Goal: Register for event/course

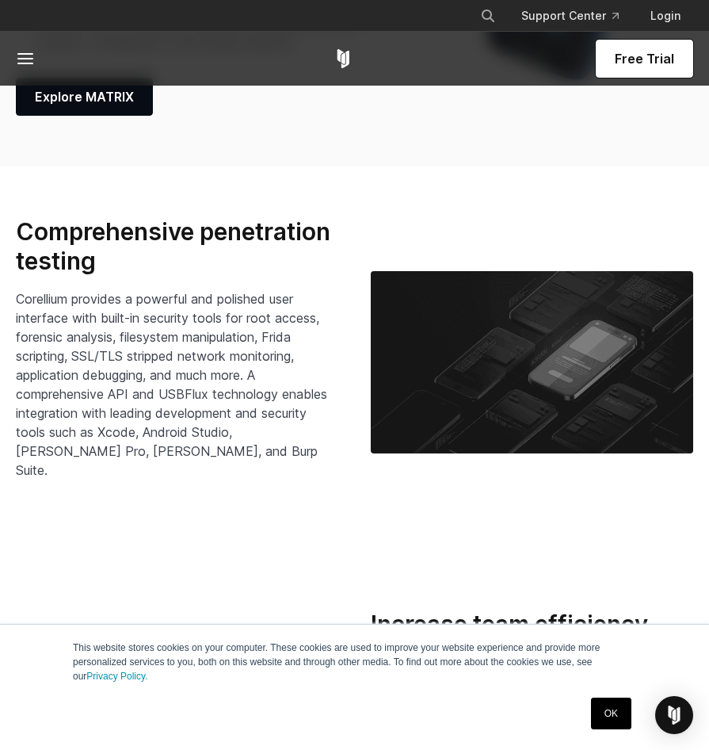
scroll to position [2754, 0]
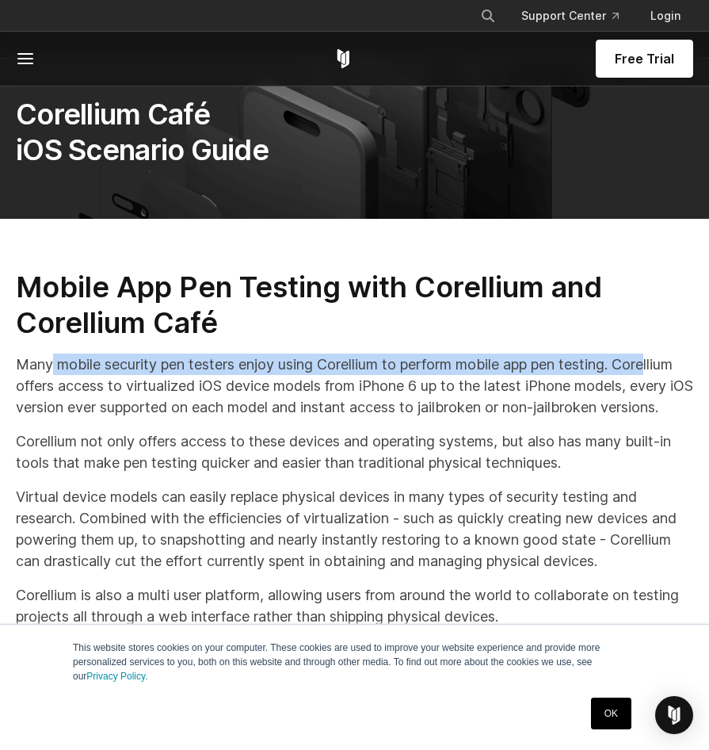
drag, startPoint x: 50, startPoint y: 365, endPoint x: 663, endPoint y: 365, distance: 612.8
click at [663, 365] on p "Many mobile security pen testers enjoy using Corellium to perform mobile app pe…" at bounding box center [355, 386] width 678 height 64
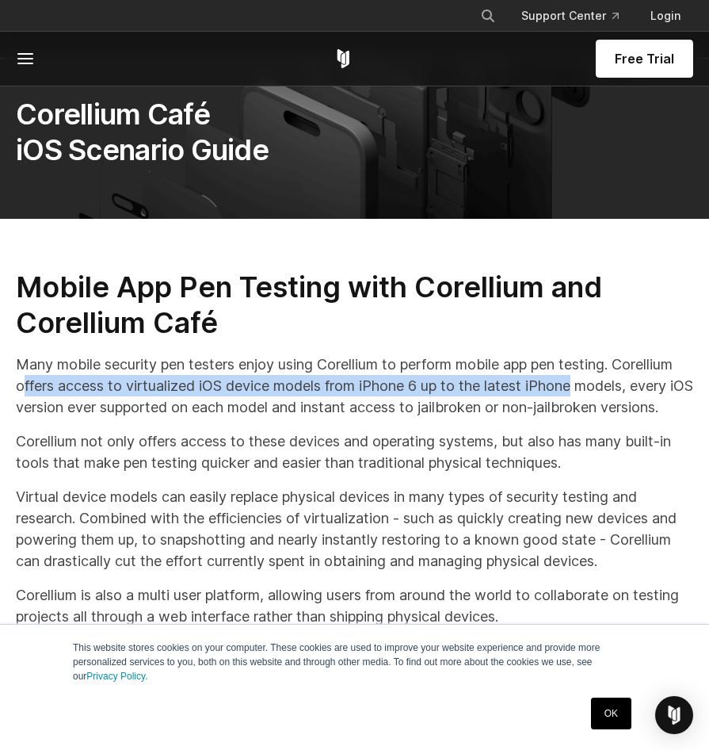
drag, startPoint x: 51, startPoint y: 389, endPoint x: 579, endPoint y: 392, distance: 528.7
click at [579, 392] on p "Many mobile security pen testers enjoy using Corellium to perform mobile app pe…" at bounding box center [355, 386] width 678 height 64
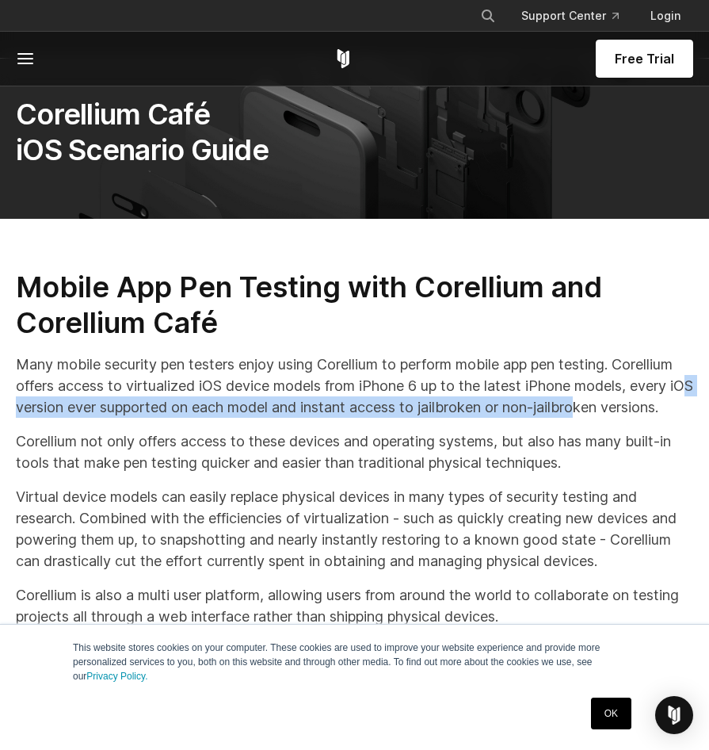
drag, startPoint x: 28, startPoint y: 408, endPoint x: 612, endPoint y: 400, distance: 584.3
click at [612, 400] on p "Many mobile security pen testers enjoy using Corellium to perform mobile app pe…" at bounding box center [355, 386] width 678 height 64
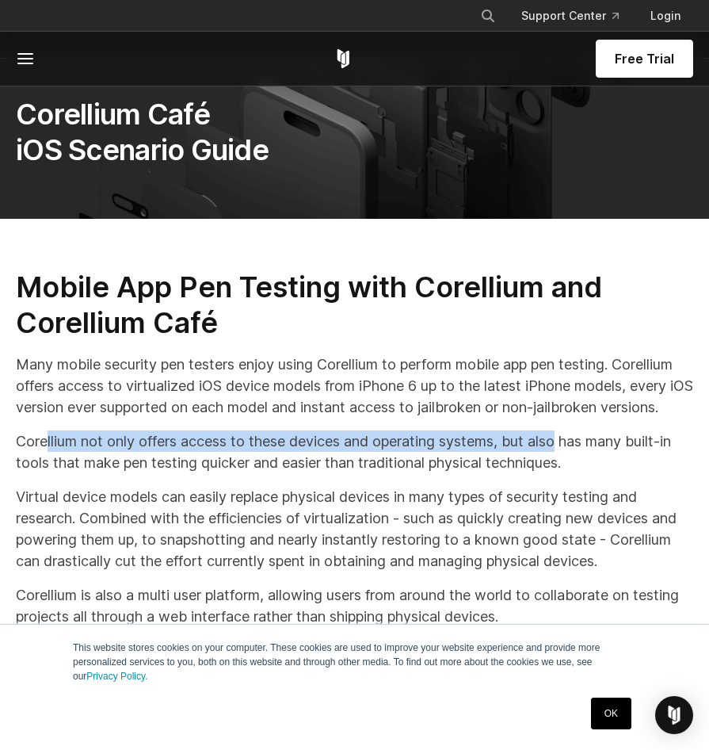
drag, startPoint x: 50, startPoint y: 466, endPoint x: 567, endPoint y: 460, distance: 516.9
click at [567, 460] on p "Corellium not only offers access to these devices and operating systems, but al…" at bounding box center [355, 451] width 678 height 43
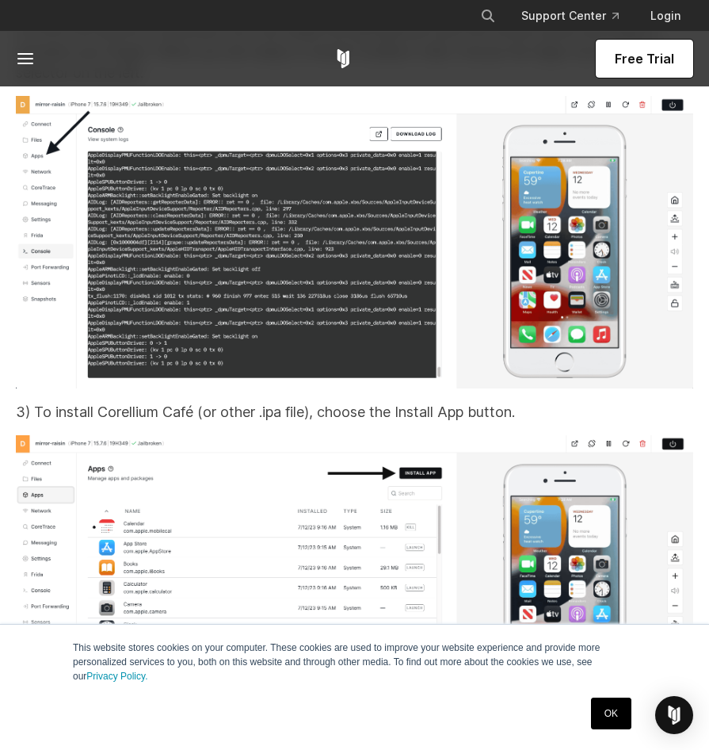
scroll to position [7610, 0]
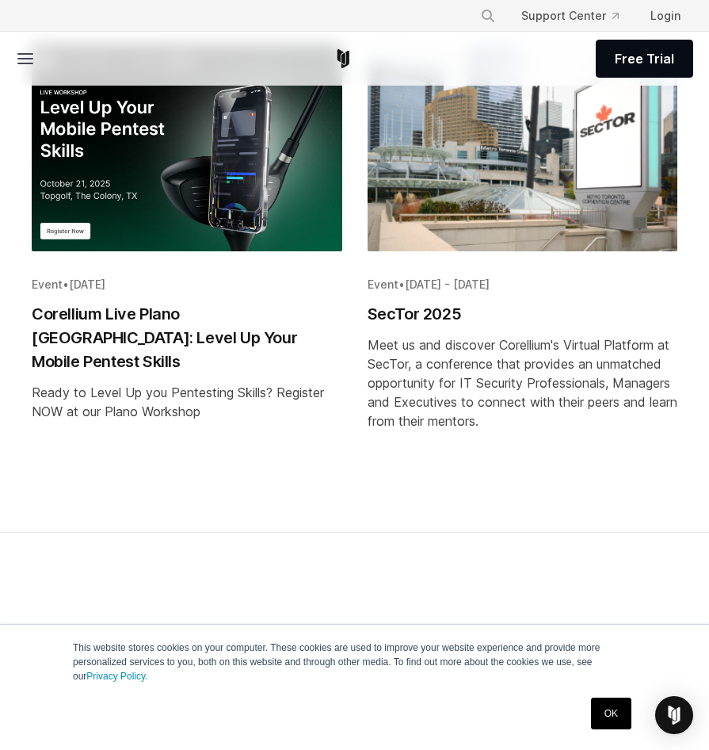
scroll to position [555, 0]
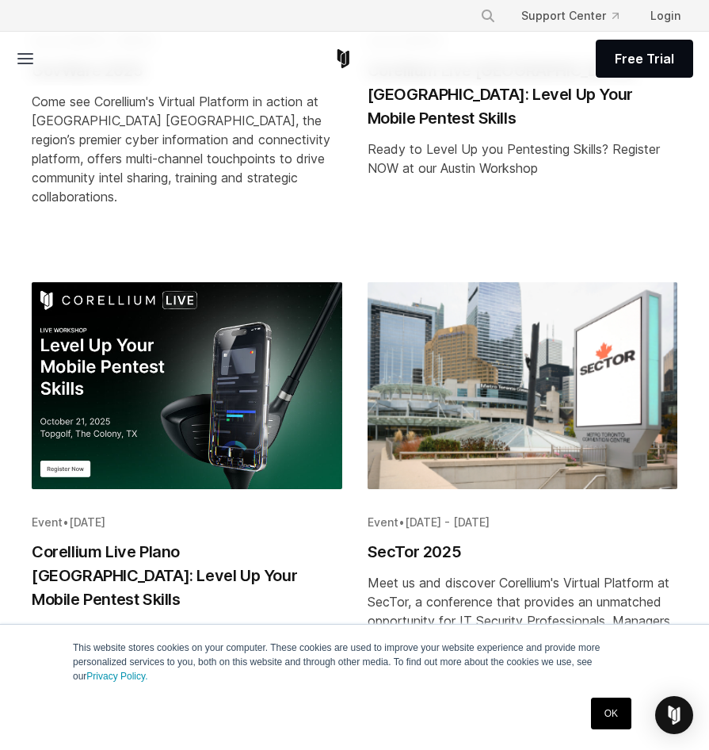
click at [162, 374] on img "Blog post summary: Corellium Live Plano TX: Level Up Your Mobile Pentest Skills" at bounding box center [187, 385] width 311 height 207
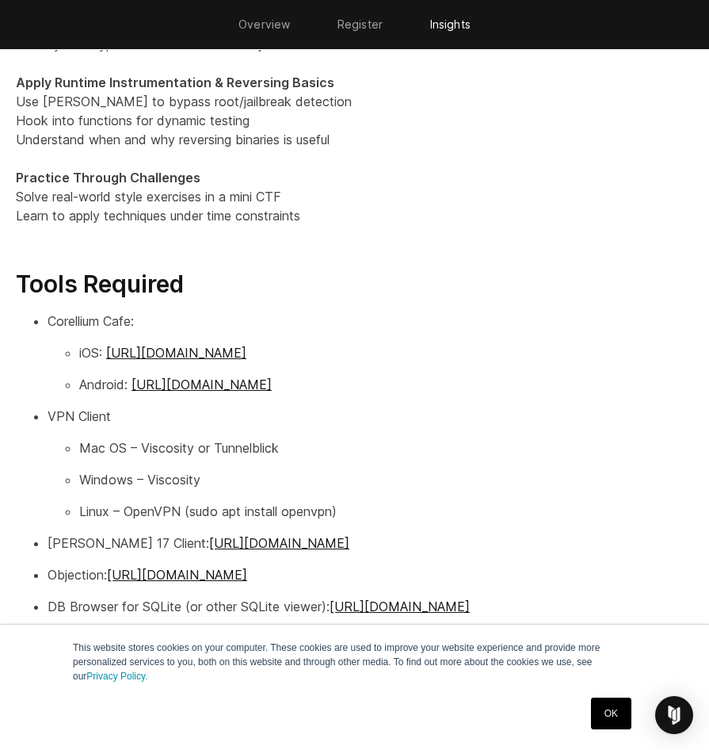
scroll to position [2220, 0]
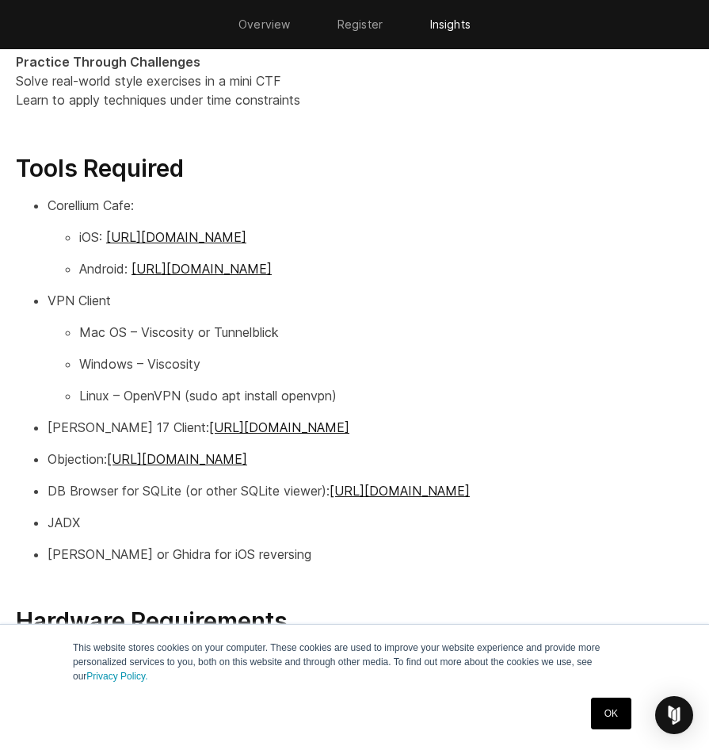
click at [280, 31] on li "Overview" at bounding box center [264, 24] width 99 height 49
click at [280, 22] on link "Overview" at bounding box center [265, 23] width 52 height 13
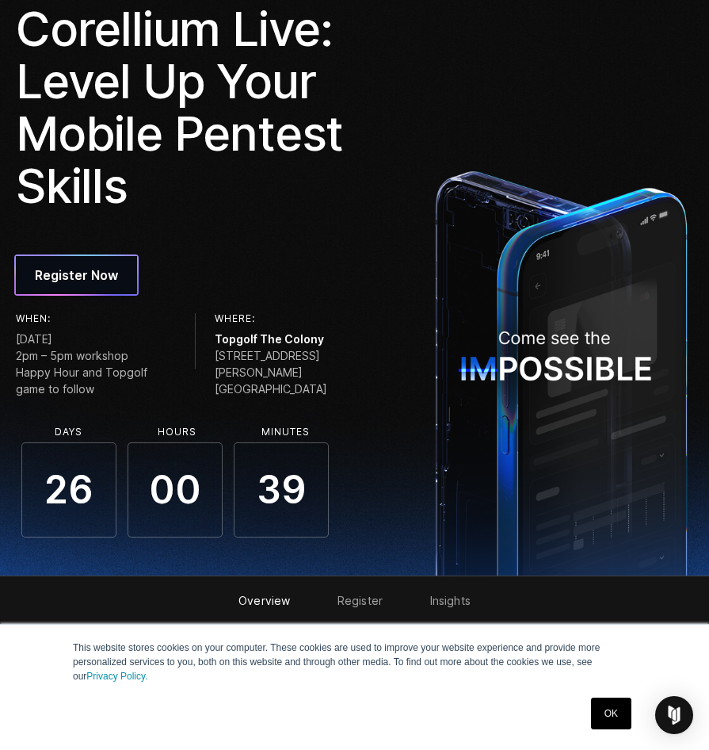
scroll to position [0, 0]
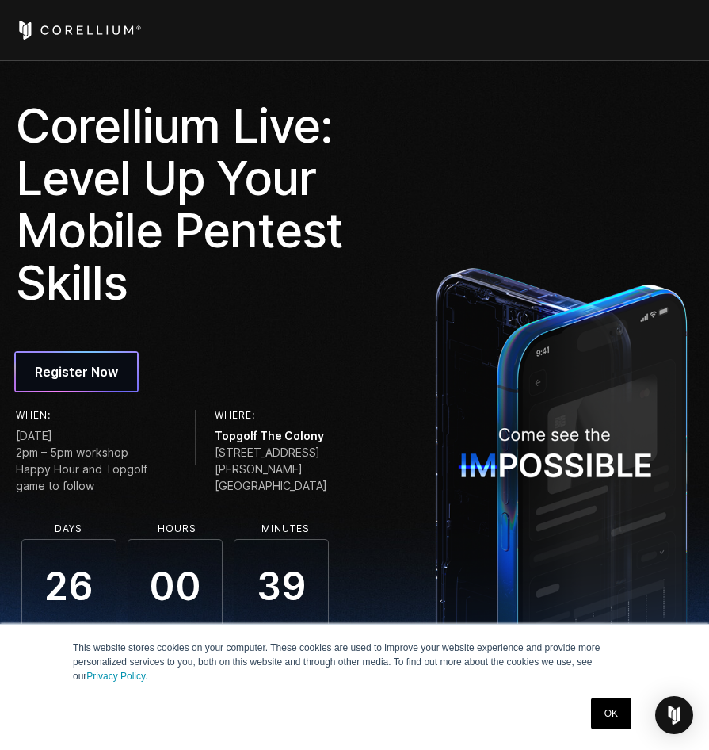
click at [101, 28] on icon "Corellium Home" at bounding box center [79, 30] width 126 height 19
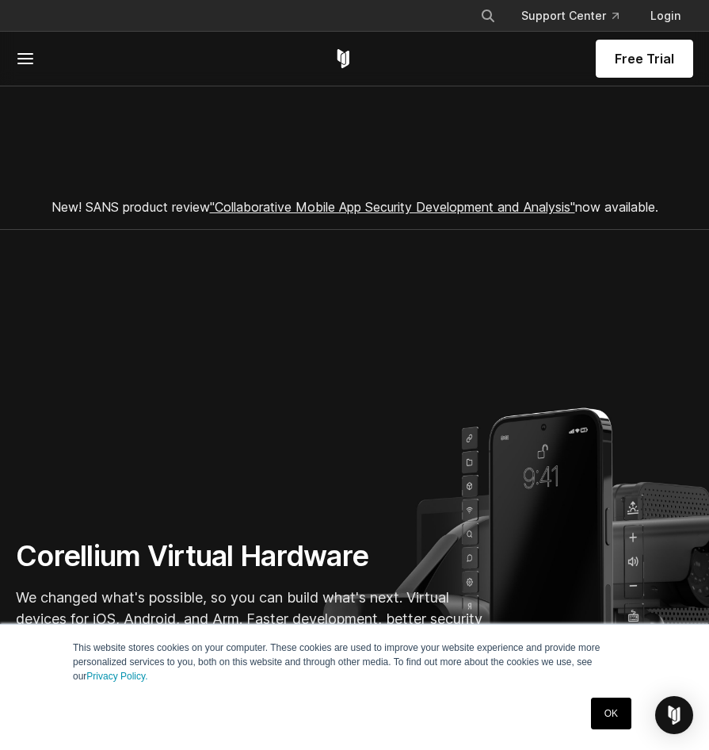
click at [34, 55] on icon at bounding box center [25, 58] width 19 height 19
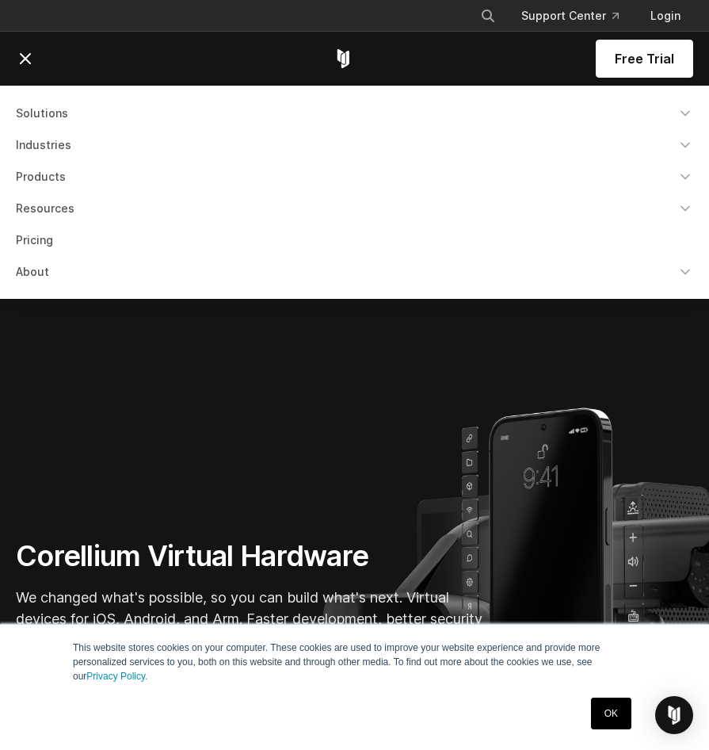
click at [55, 182] on link "Products" at bounding box center [354, 177] width 697 height 29
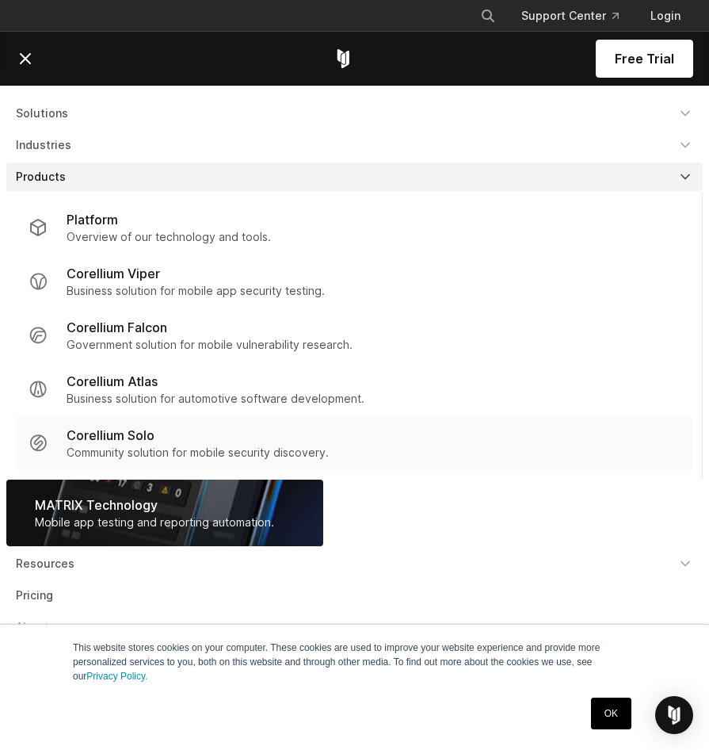
click at [140, 428] on p "Corellium Solo" at bounding box center [111, 435] width 88 height 19
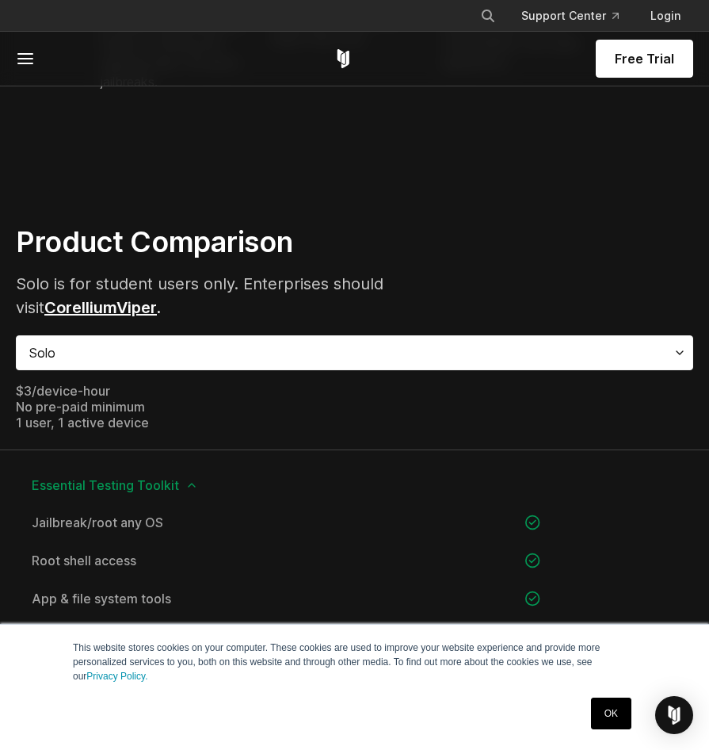
scroll to position [1031, 0]
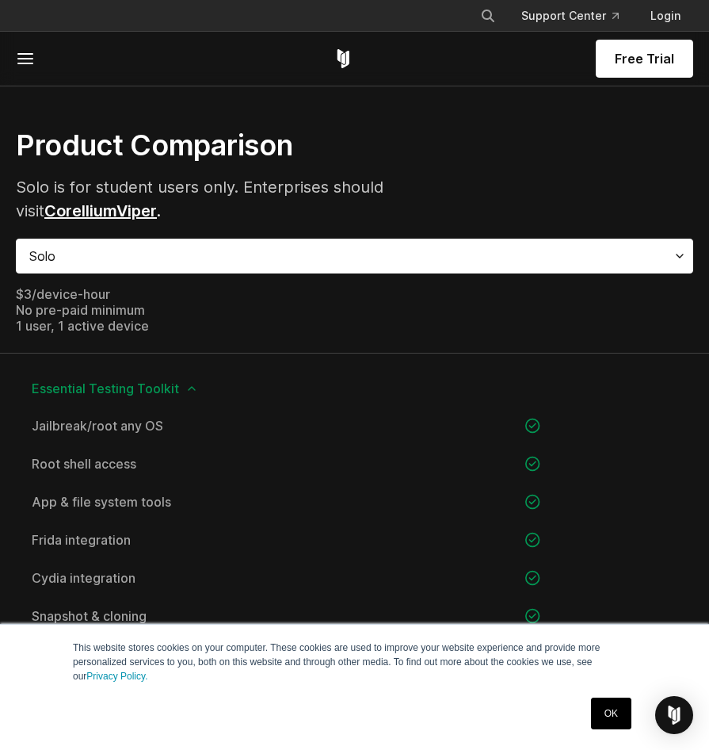
click at [117, 216] on link "Viper" at bounding box center [137, 210] width 40 height 19
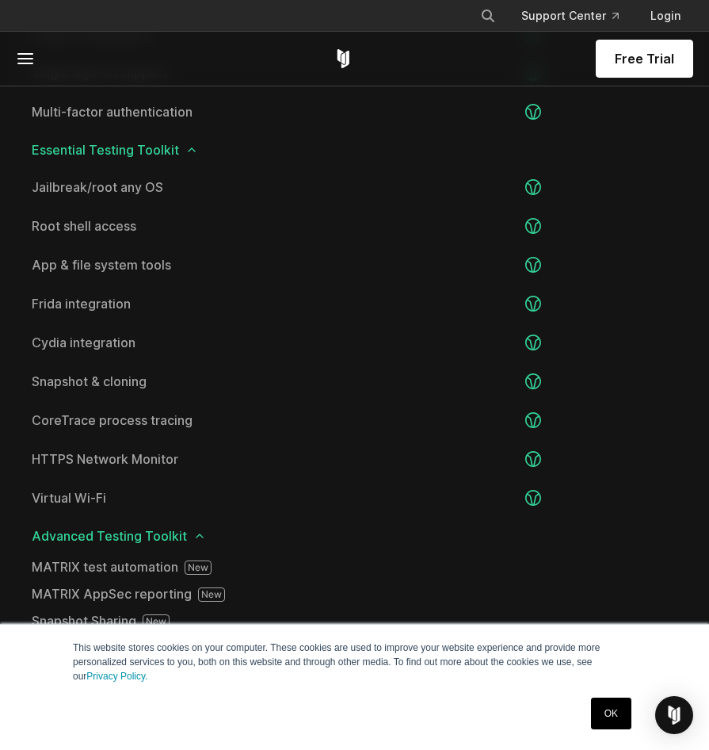
scroll to position [2695, 0]
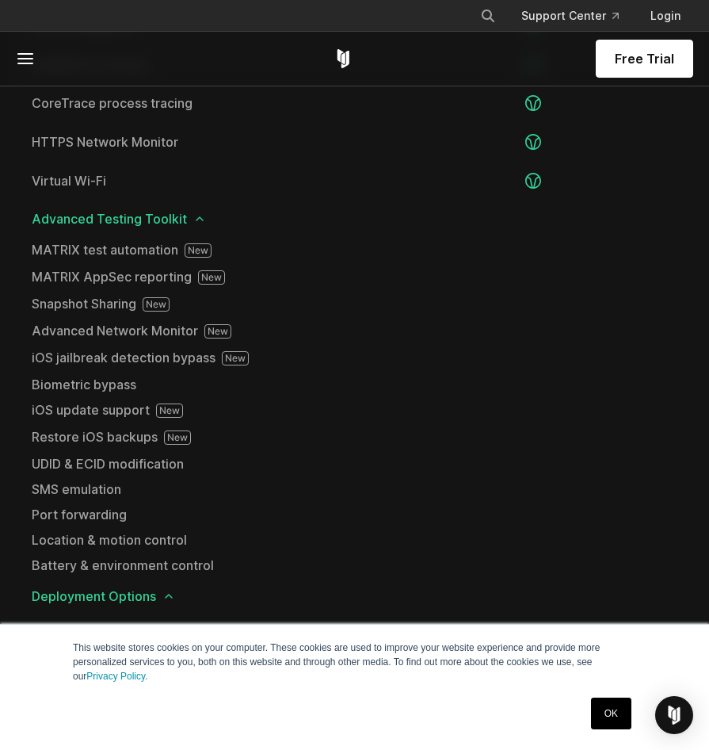
click at [39, 66] on span at bounding box center [53, 58] width 75 height 19
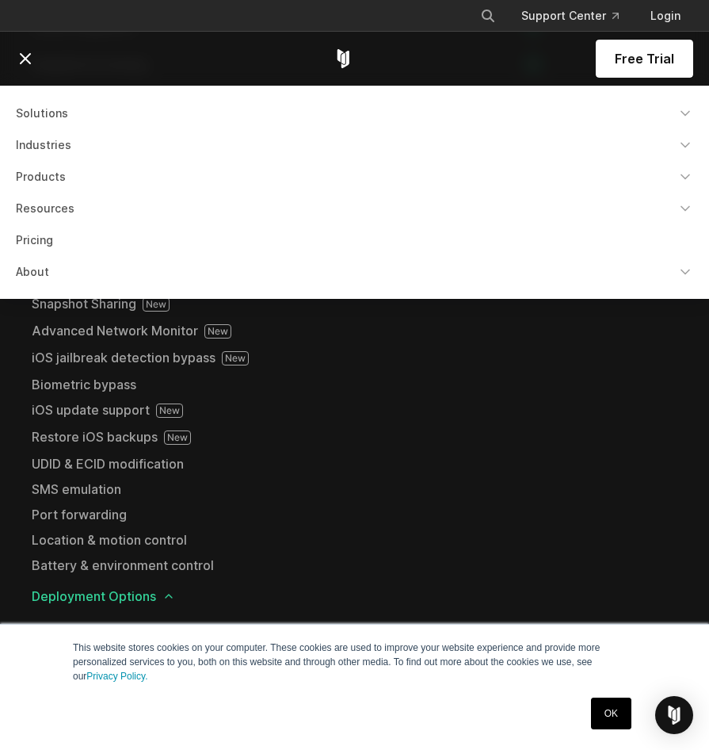
click at [63, 182] on link "Products" at bounding box center [354, 177] width 697 height 29
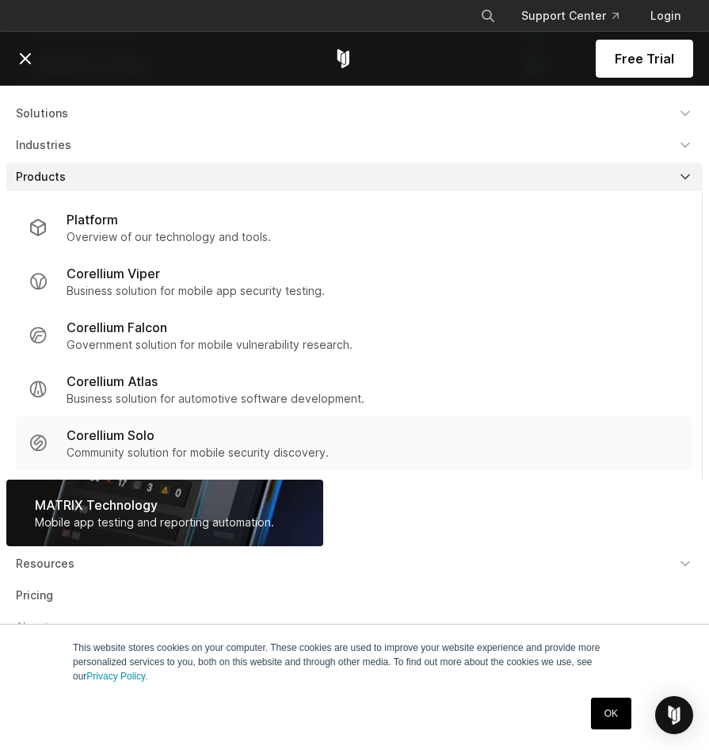
click at [205, 430] on div "Corellium Solo" at bounding box center [198, 435] width 262 height 19
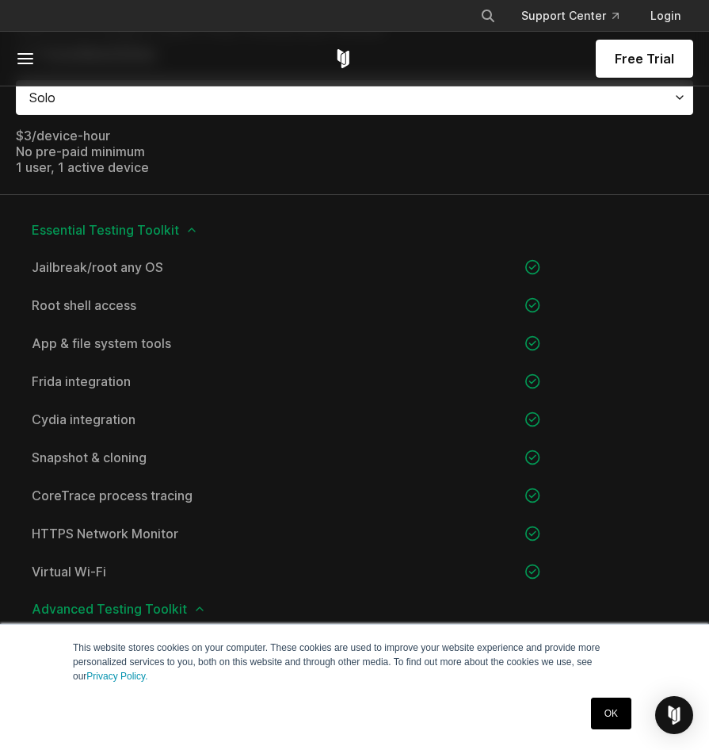
scroll to position [1506, 0]
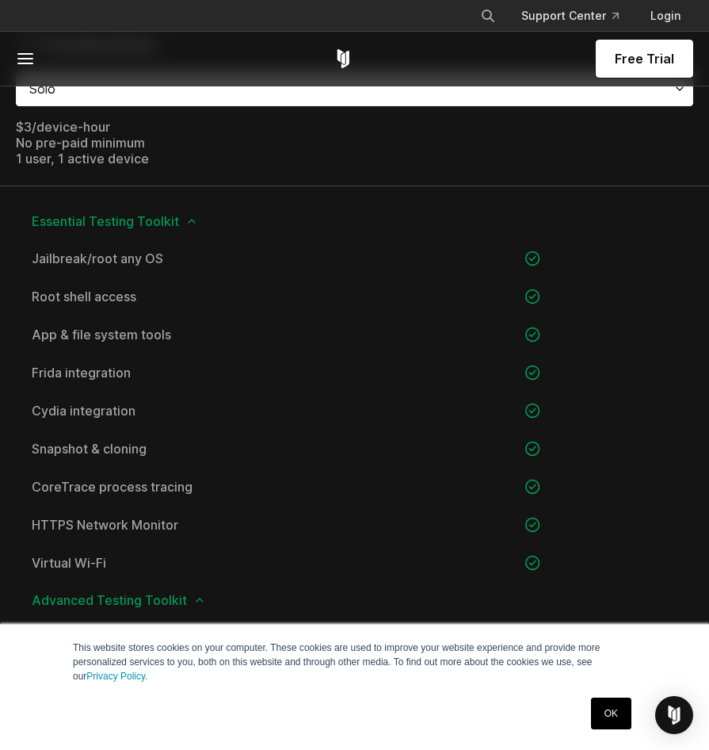
scroll to position [1110, 0]
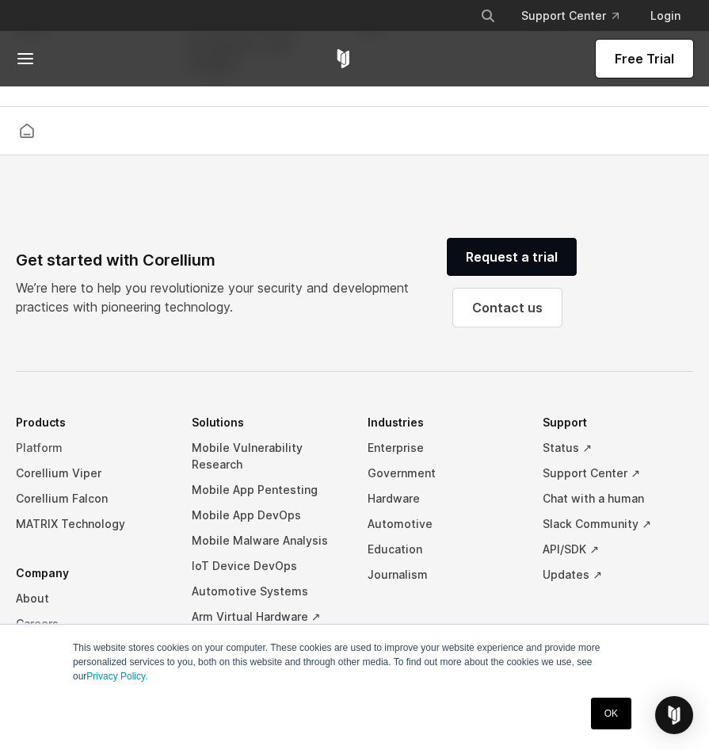
scroll to position [4201, 0]
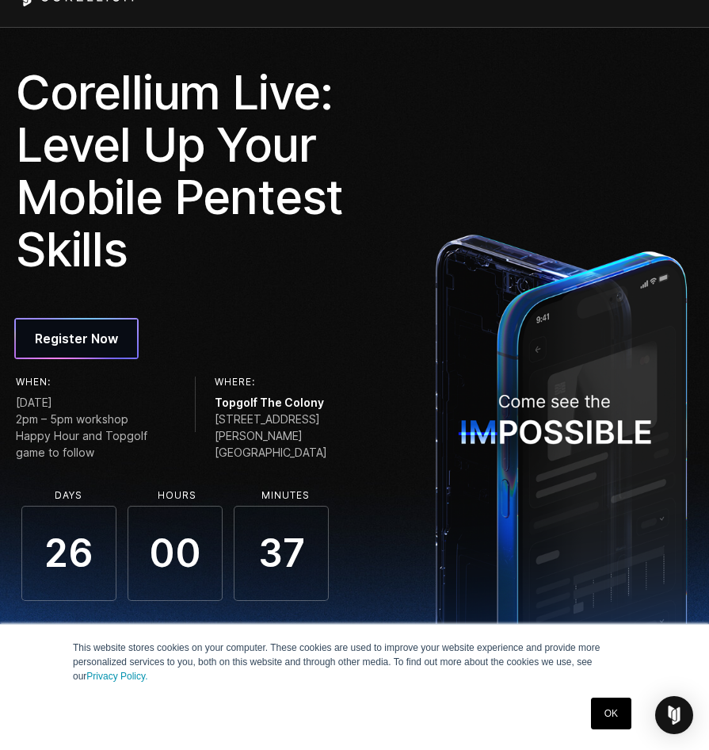
scroll to position [350, 0]
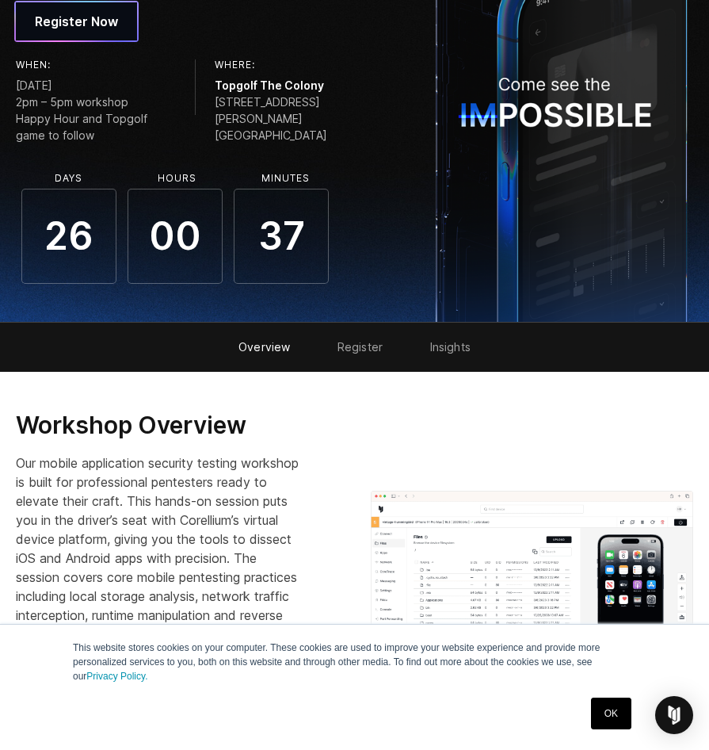
click at [385, 346] on li "Register" at bounding box center [360, 347] width 93 height 49
click at [365, 345] on link "Register" at bounding box center [360, 346] width 45 height 13
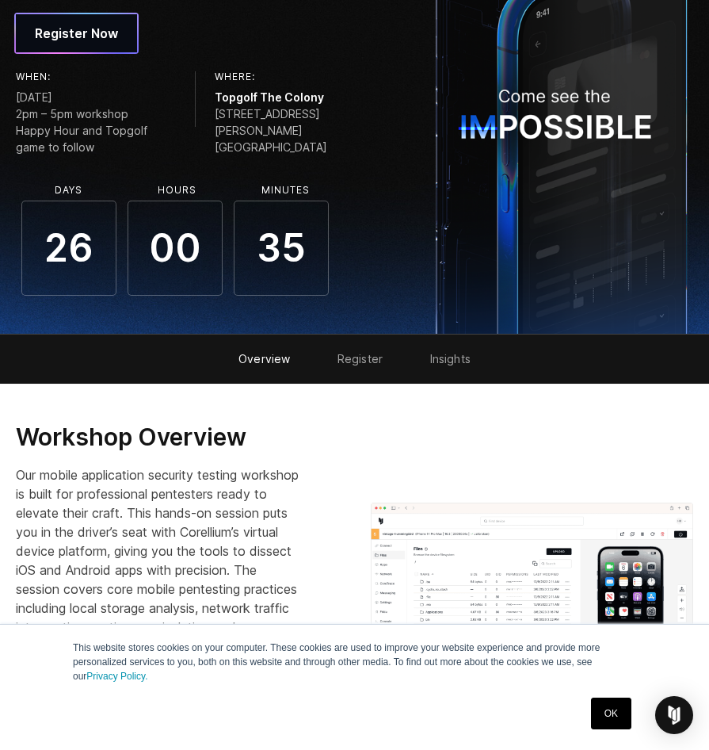
scroll to position [192, 0]
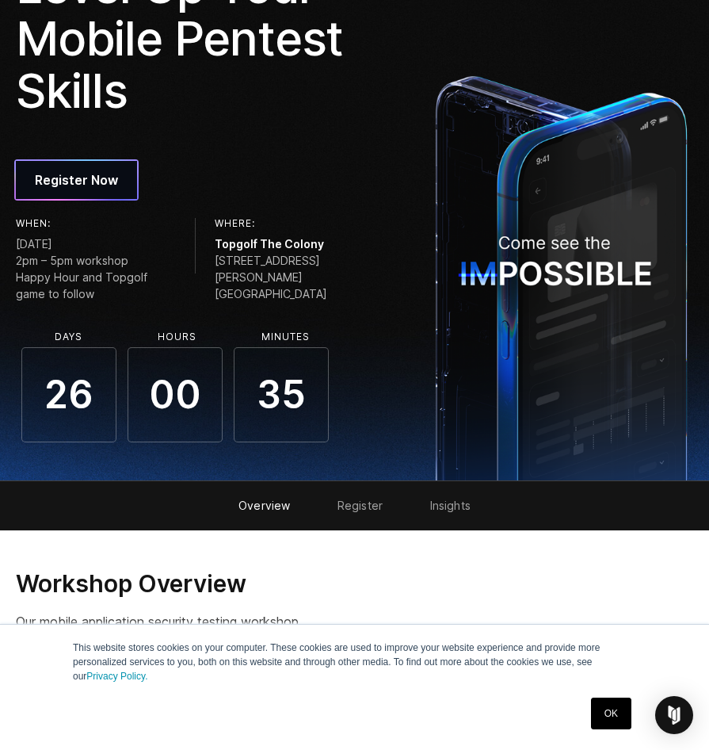
click at [329, 508] on li "Register" at bounding box center [360, 505] width 93 height 49
click at [362, 517] on li "Register" at bounding box center [360, 505] width 93 height 49
click at [368, 505] on link "Register" at bounding box center [360, 505] width 45 height 13
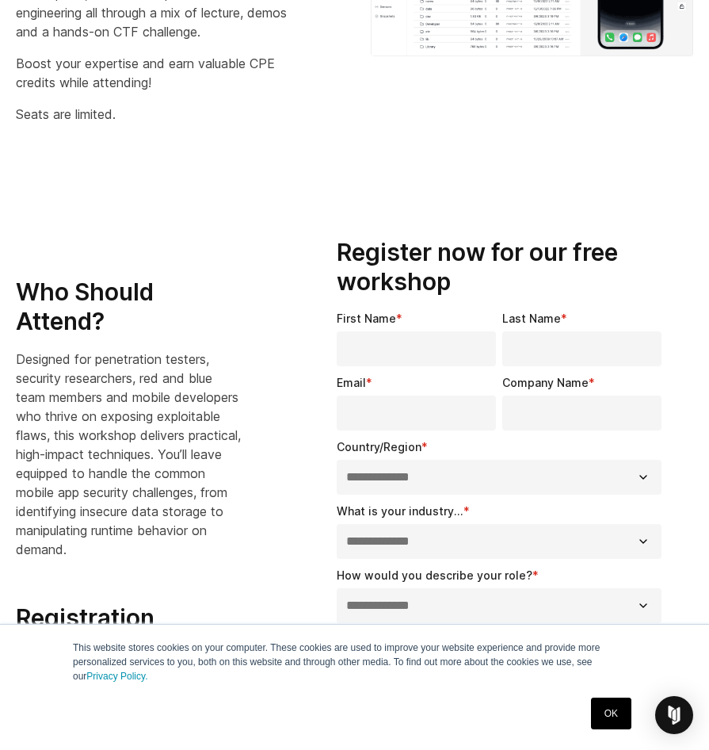
scroll to position [1035, 0]
